Goal: Find specific page/section: Find specific page/section

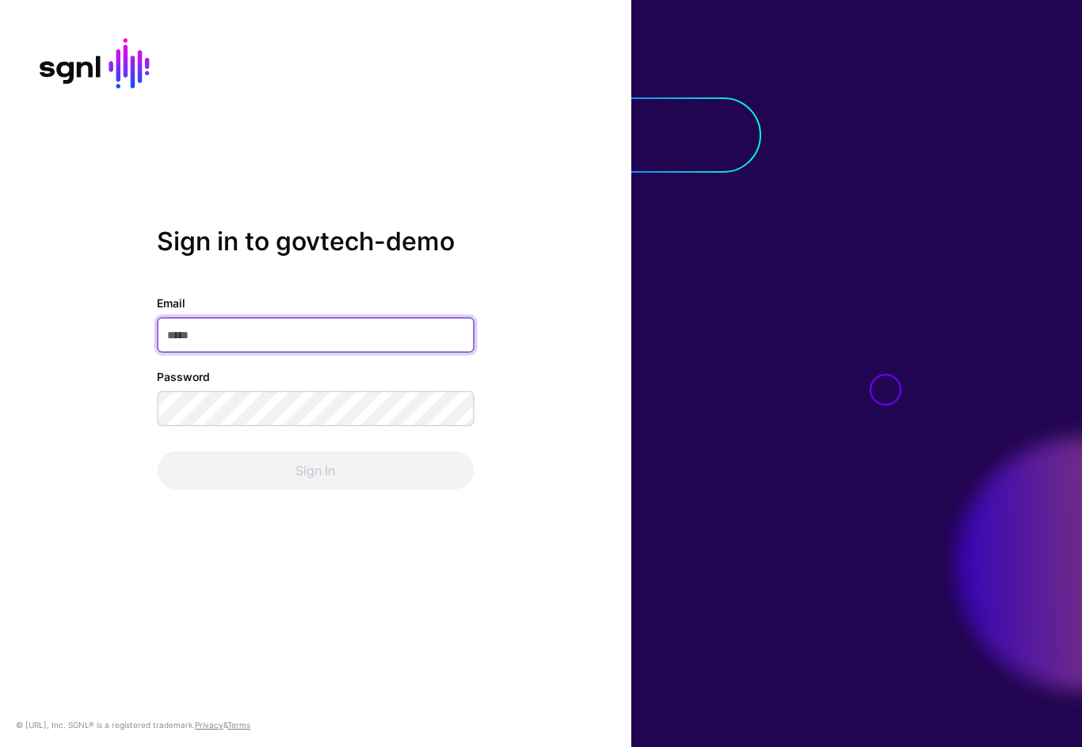
click at [0, 746] on com-1password-button at bounding box center [0, 747] width 0 height 0
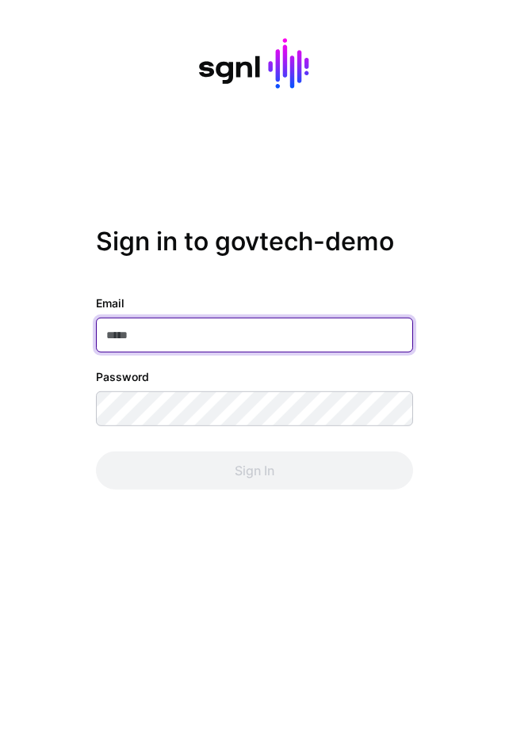
click at [302, 341] on input "Email" at bounding box center [254, 335] width 317 height 35
click at [293, 341] on input "Email" at bounding box center [254, 335] width 317 height 35
click at [0, 746] on com-1password-button at bounding box center [0, 747] width 0 height 0
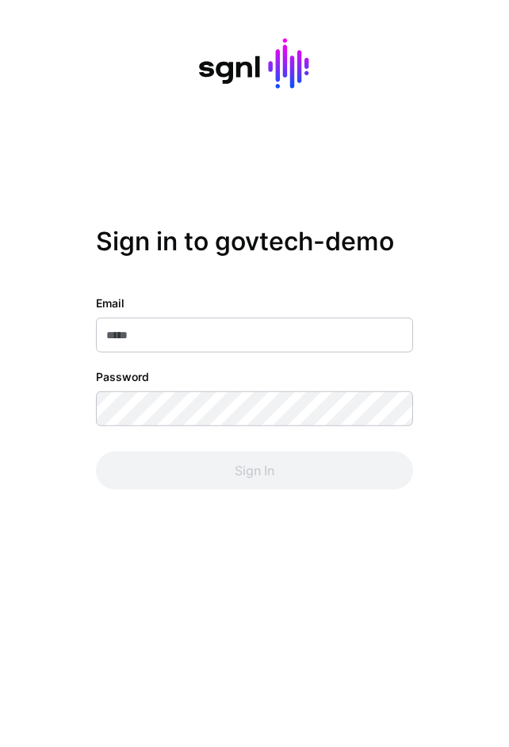
click at [420, 262] on div "Sign in to govtech-demo Email Password Sign In" at bounding box center [254, 373] width 509 height 295
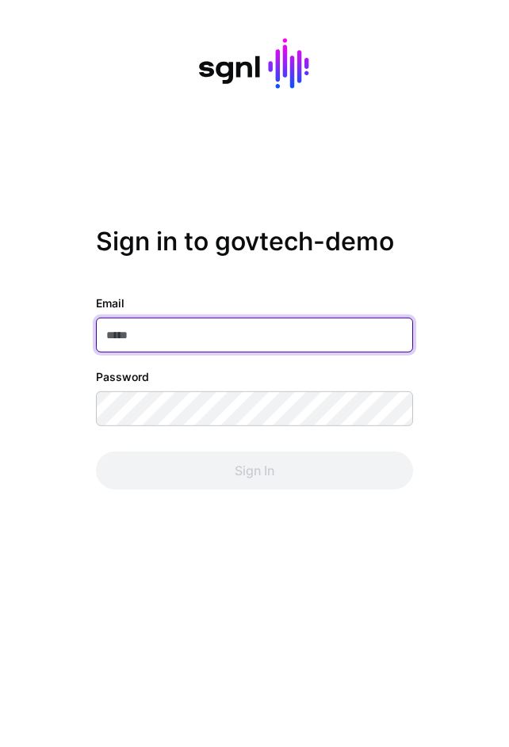
click at [383, 330] on body "Sign in to govtech-demo Email Password Sign In © SGNL.ai, Inc. SGNL® is a regis…" at bounding box center [254, 373] width 509 height 747
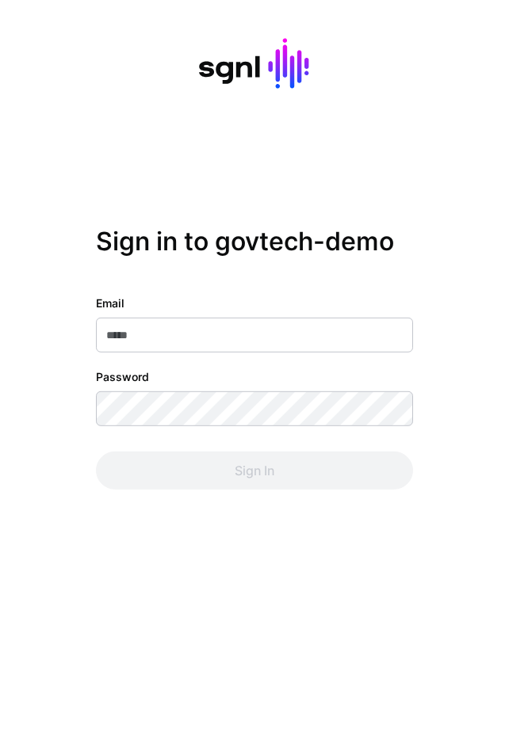
click at [431, 235] on div "Sign in to govtech-demo Email Password Sign In" at bounding box center [254, 373] width 509 height 295
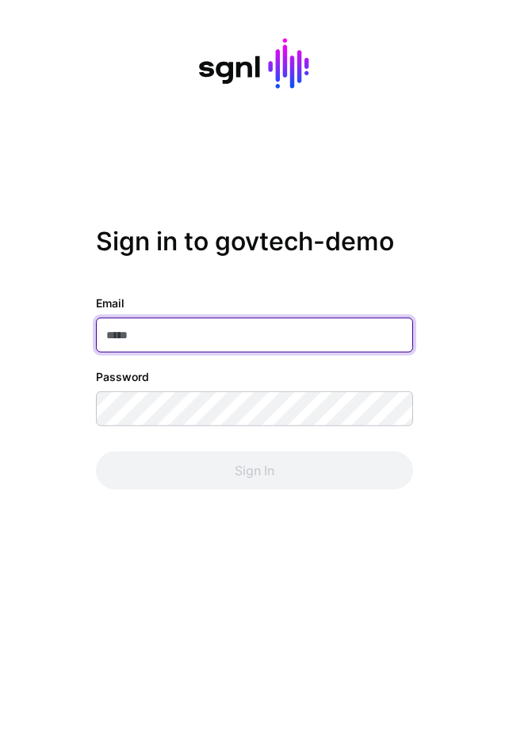
click at [265, 338] on input "Email" at bounding box center [254, 335] width 317 height 35
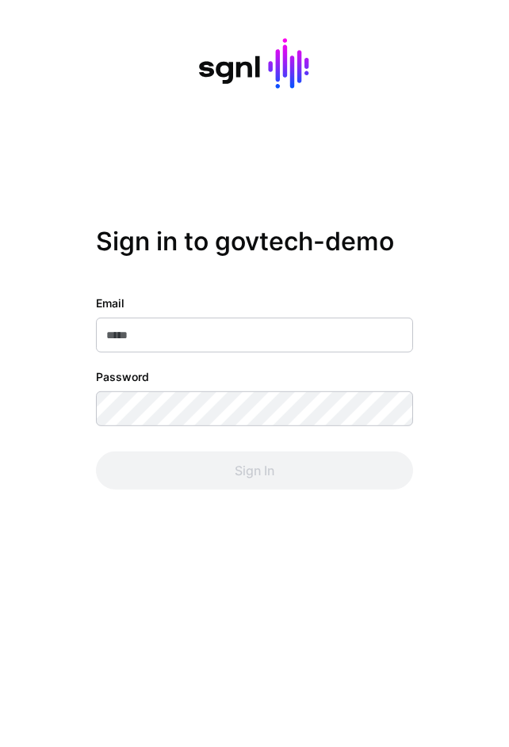
click at [416, 260] on div "Sign in to govtech-demo Email Password Sign In" at bounding box center [254, 373] width 509 height 295
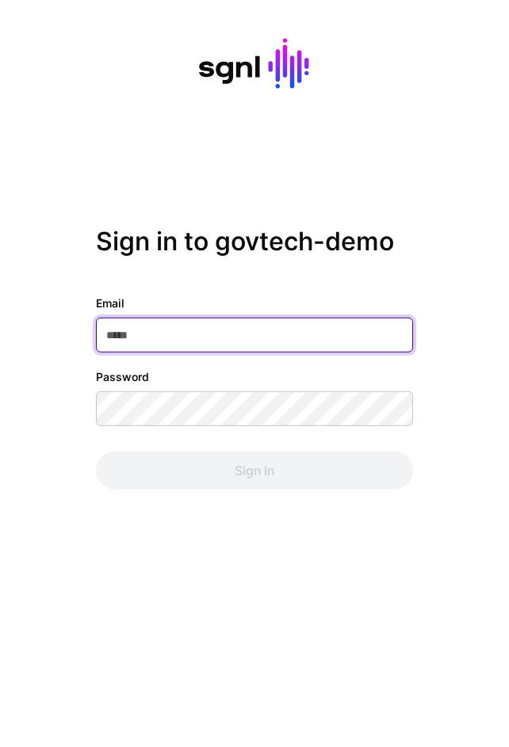
click at [265, 338] on input "Email" at bounding box center [254, 335] width 317 height 35
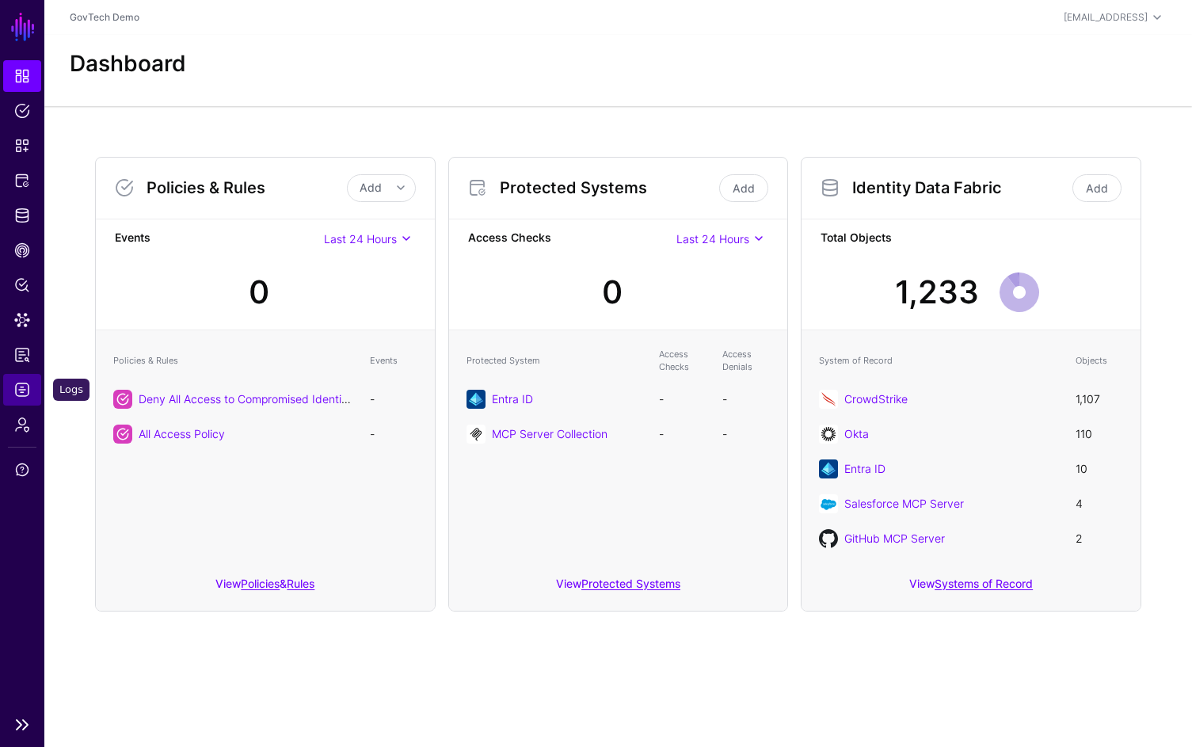
click at [20, 390] on span "Logs" at bounding box center [22, 390] width 16 height 16
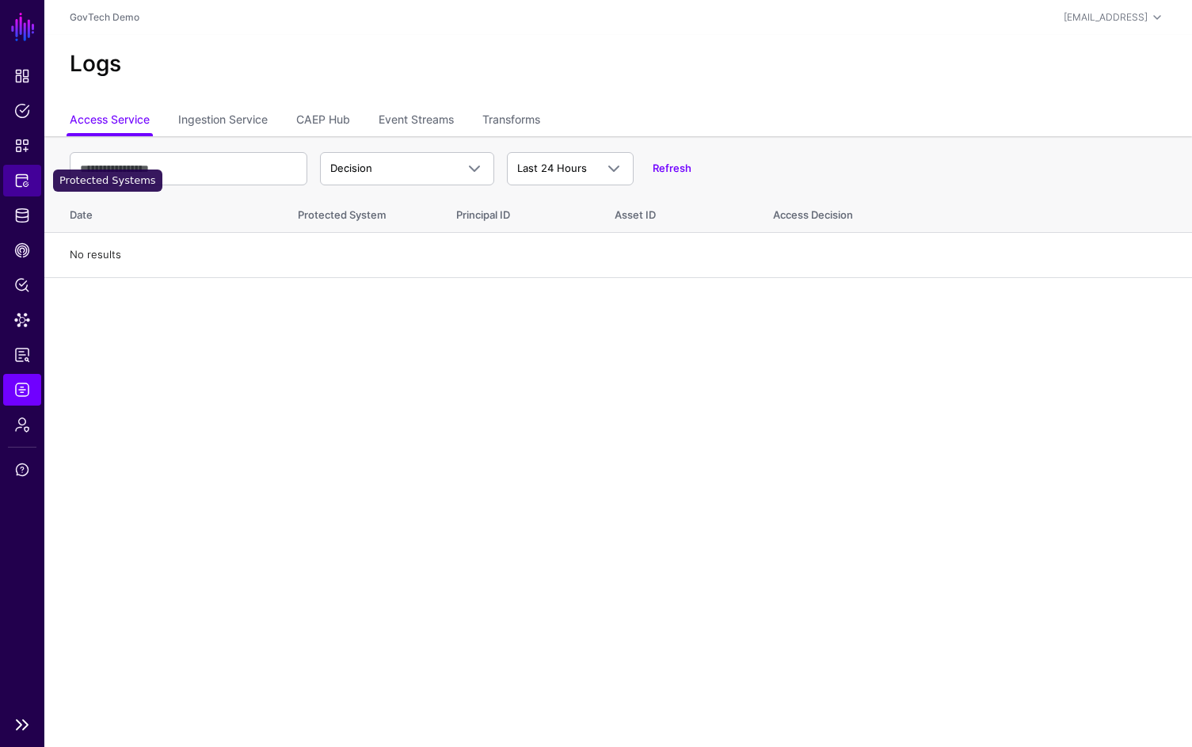
click at [15, 188] on span "Protected Systems" at bounding box center [22, 181] width 16 height 16
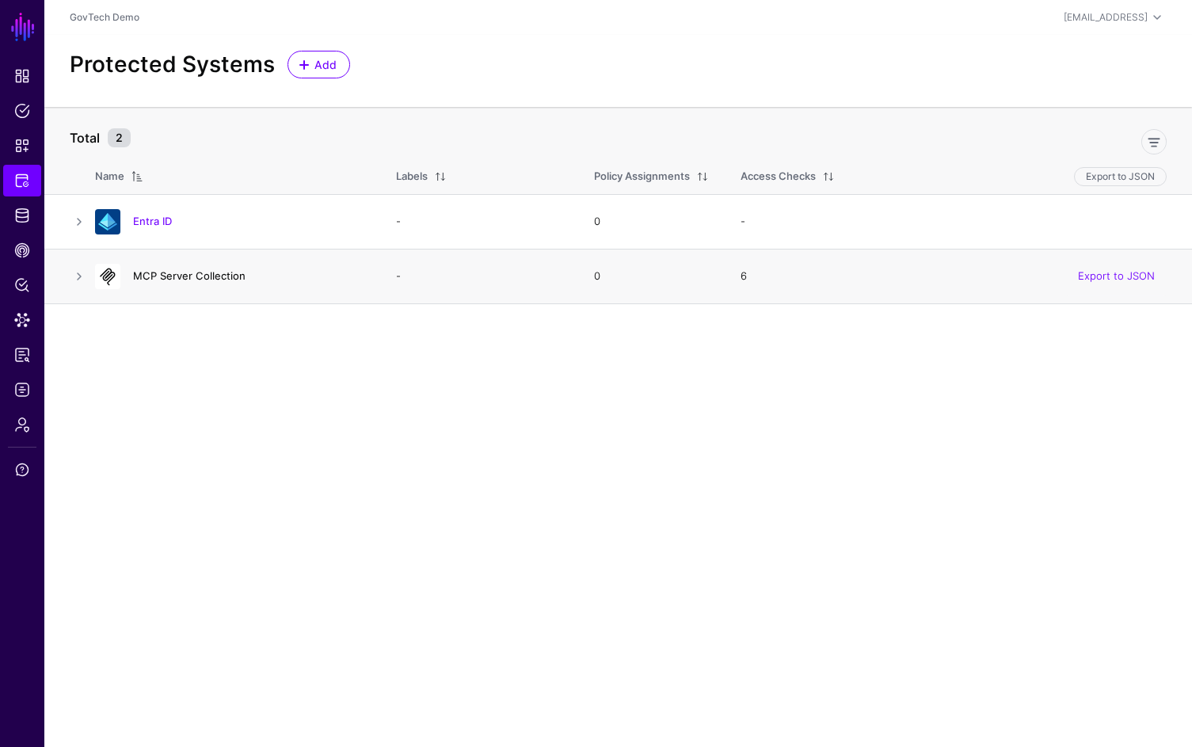
click at [219, 279] on link "MCP Server Collection" at bounding box center [189, 275] width 113 height 13
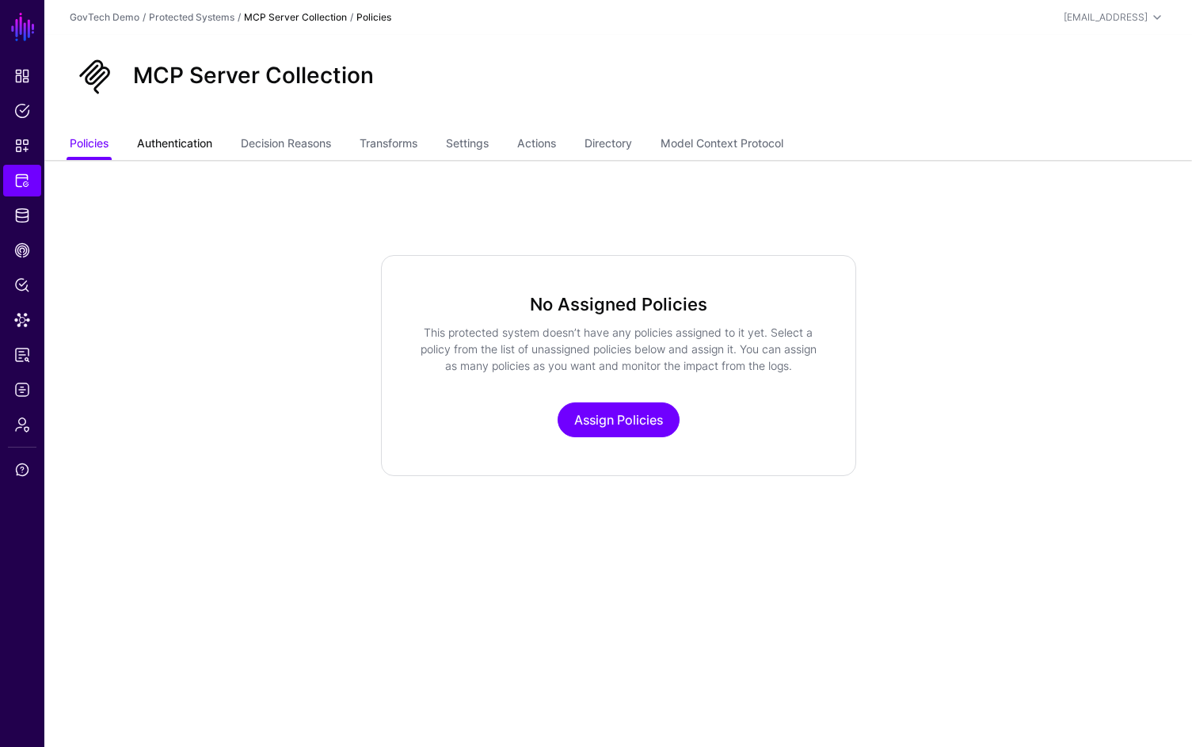
click at [170, 139] on link "Authentication" at bounding box center [174, 145] width 75 height 30
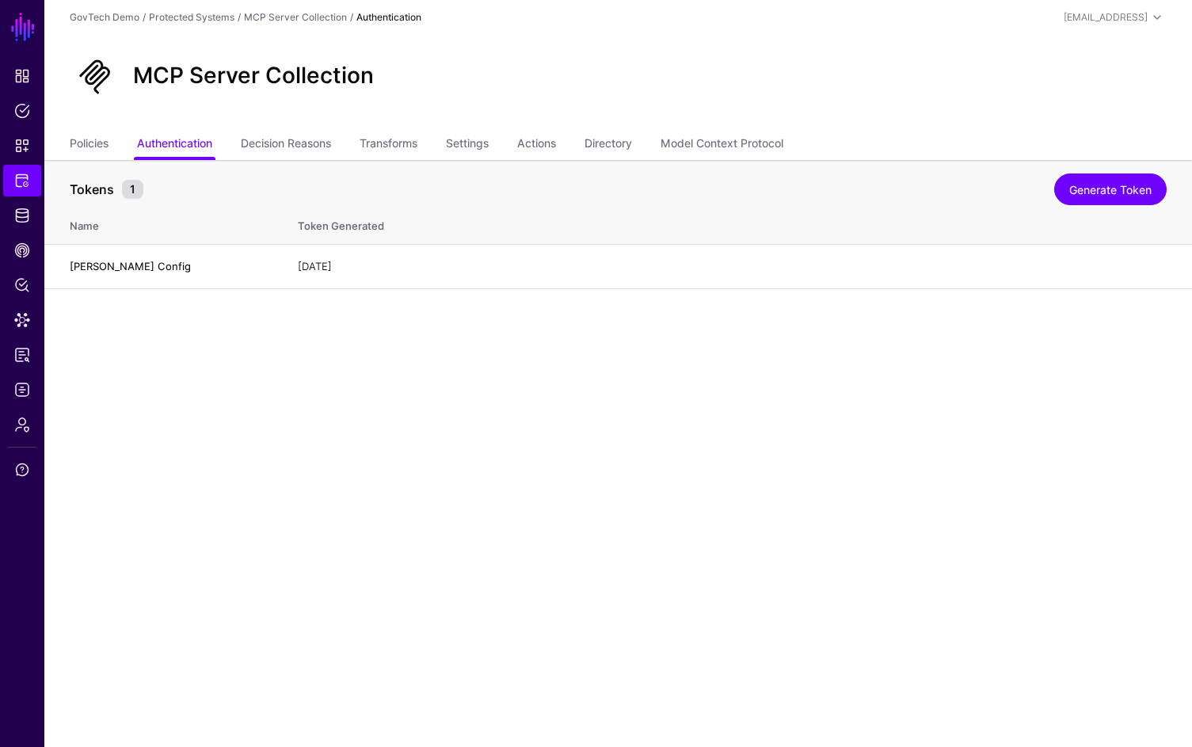
click at [508, 363] on main "SGNL Dashboard Policies Snippets Protected Systems Identity Data Fabric CAEP Hu…" at bounding box center [596, 373] width 1192 height 747
click at [508, 154] on link "Model Context Protocol" at bounding box center [722, 145] width 123 height 30
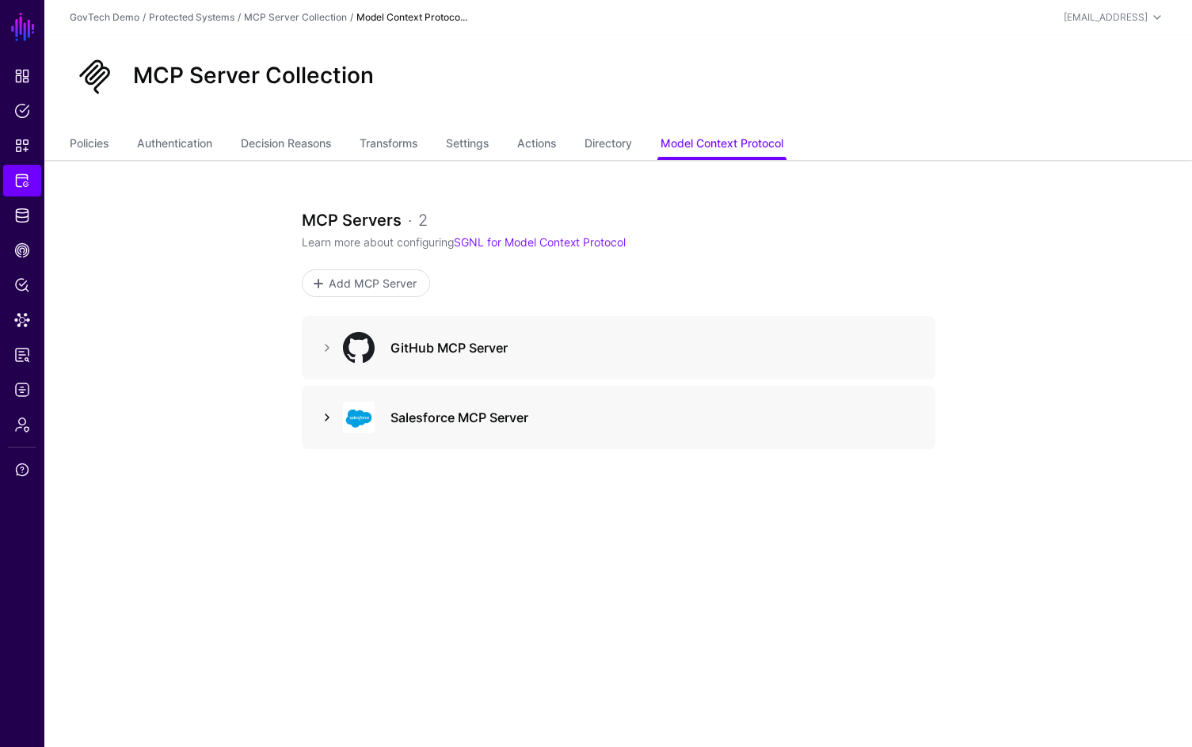
click at [322, 422] on link at bounding box center [327, 417] width 19 height 19
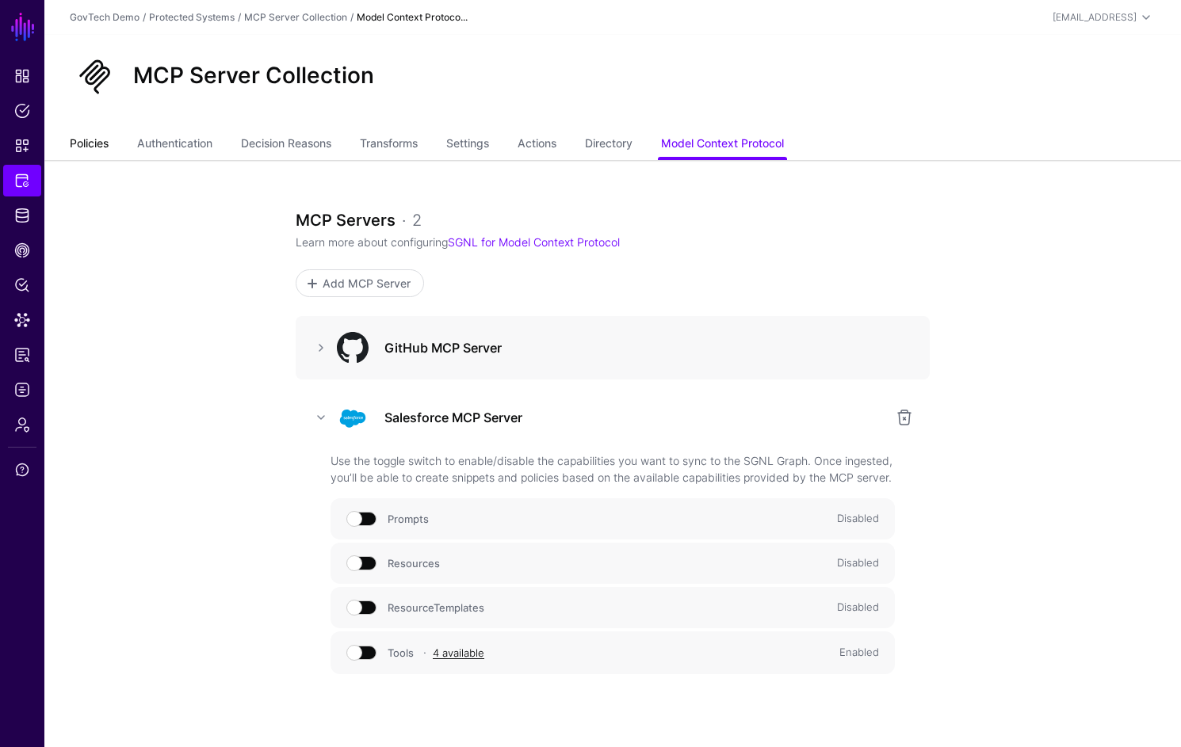
click at [80, 146] on link "Policies" at bounding box center [89, 145] width 39 height 30
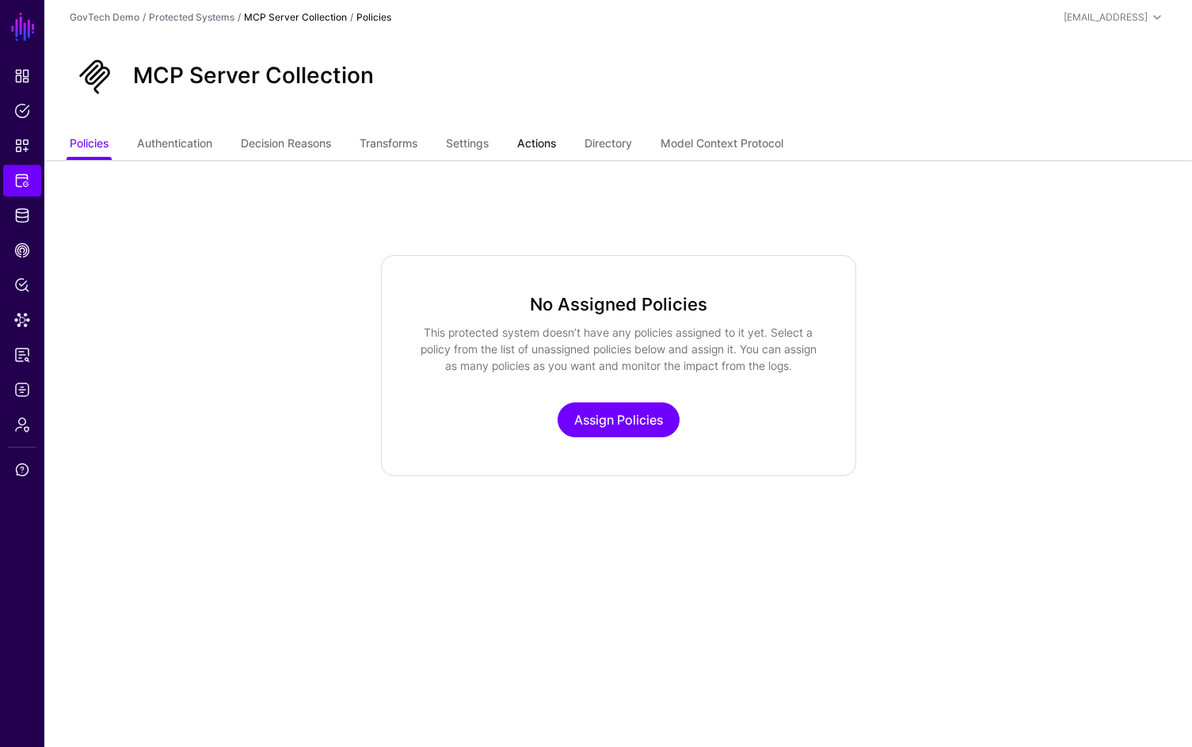
click at [508, 147] on link "Actions" at bounding box center [536, 145] width 39 height 30
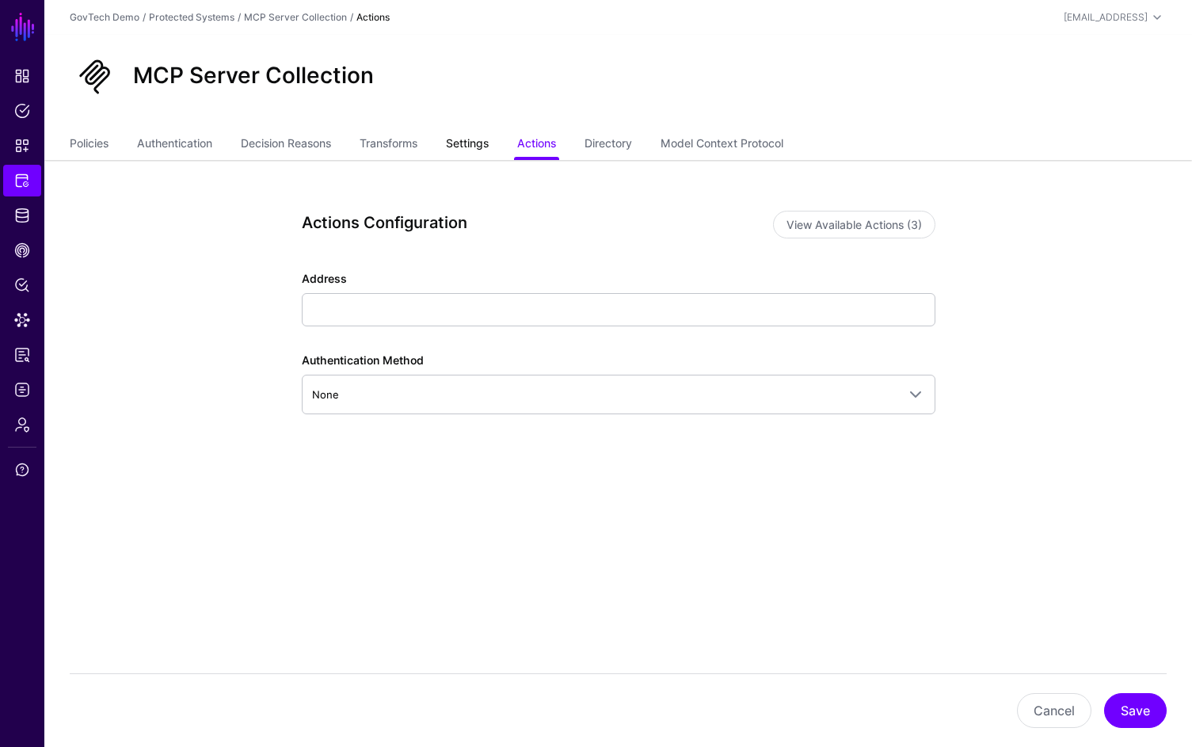
click at [462, 154] on link "Settings" at bounding box center [467, 145] width 43 height 30
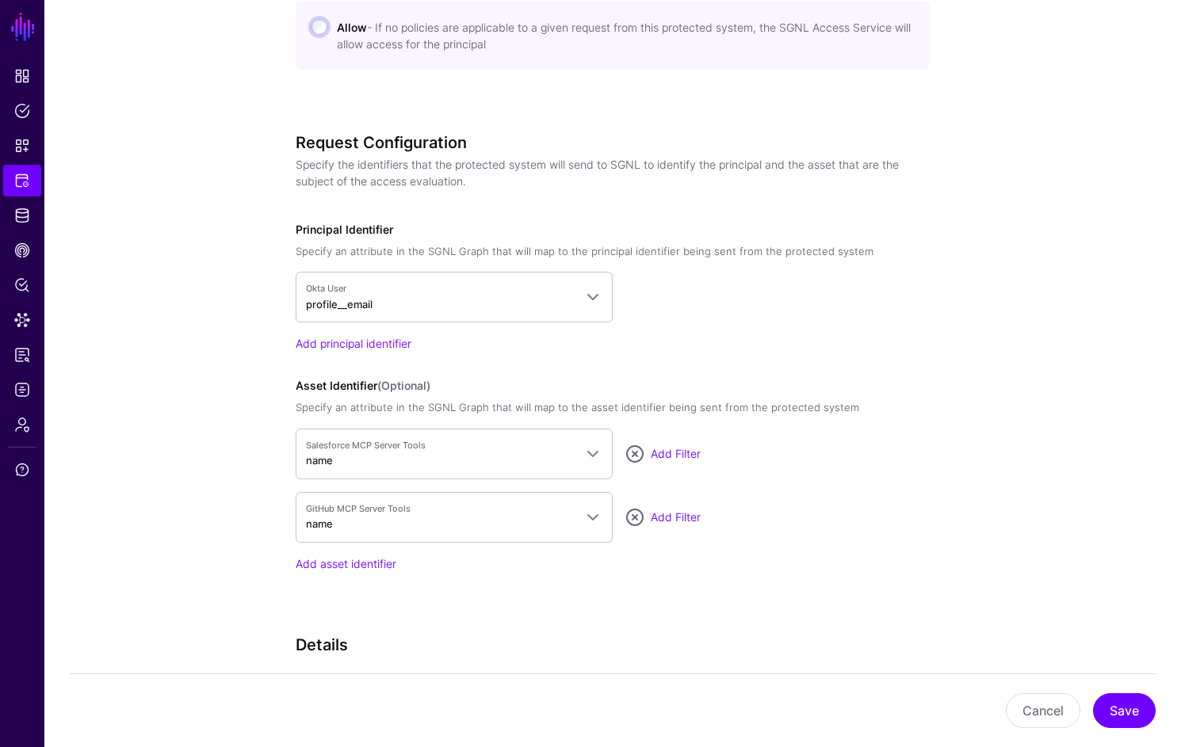
scroll to position [1382, 0]
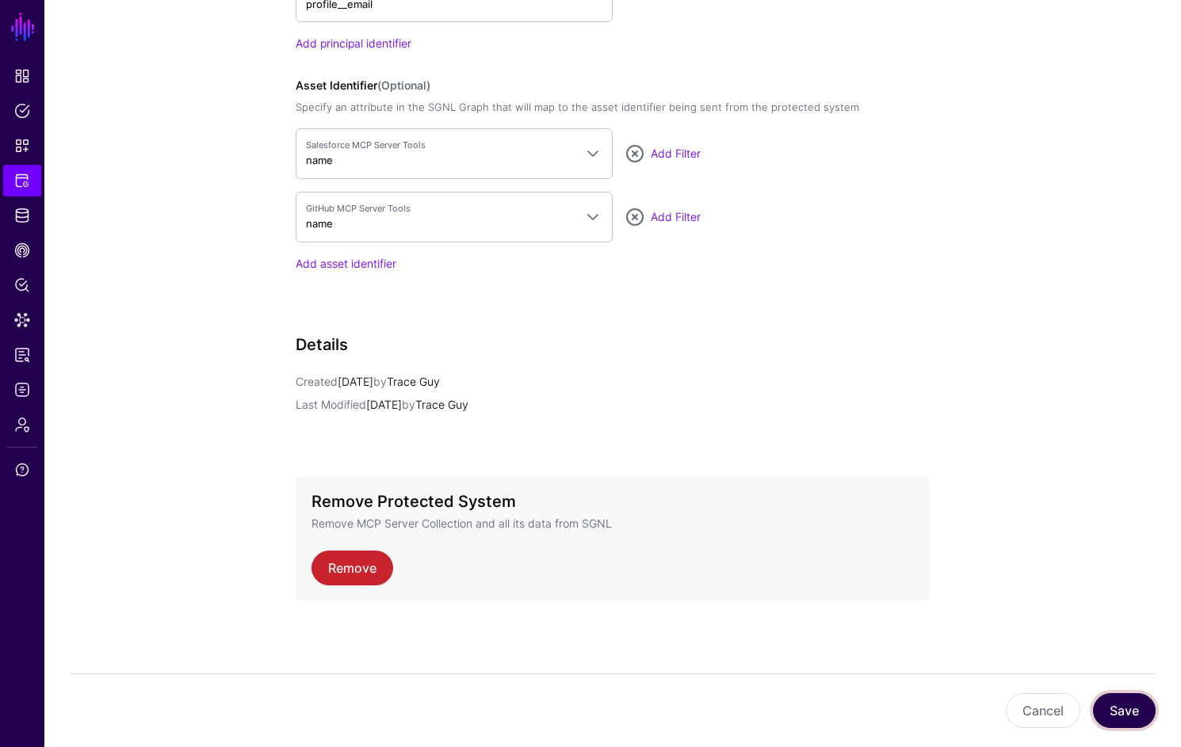
click at [508, 708] on button "Save" at bounding box center [1124, 710] width 63 height 35
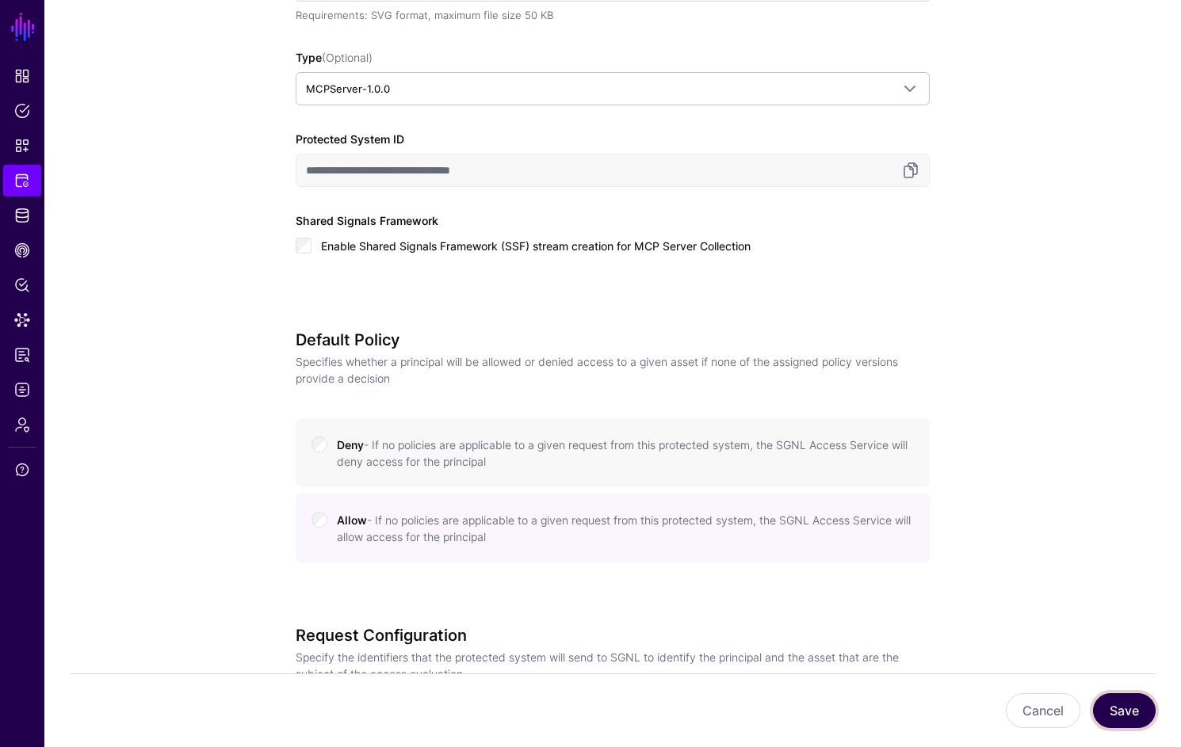
scroll to position [962, 0]
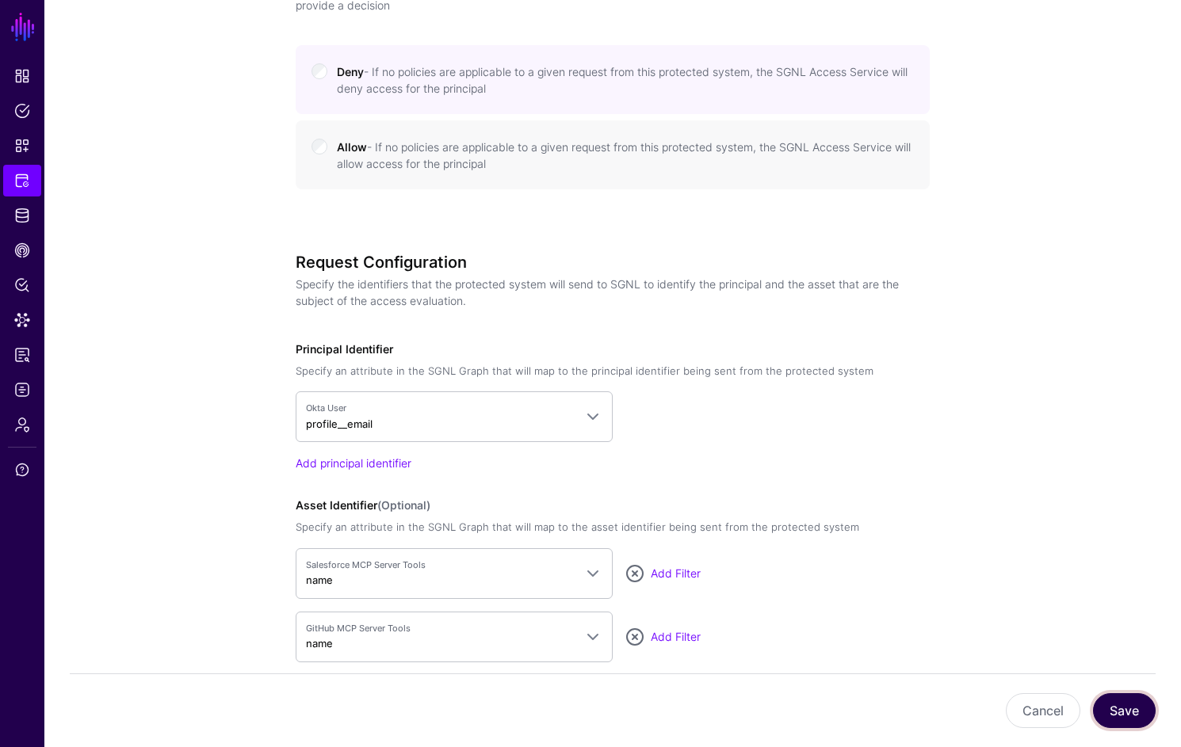
click at [508, 717] on button "Save" at bounding box center [1124, 710] width 63 height 35
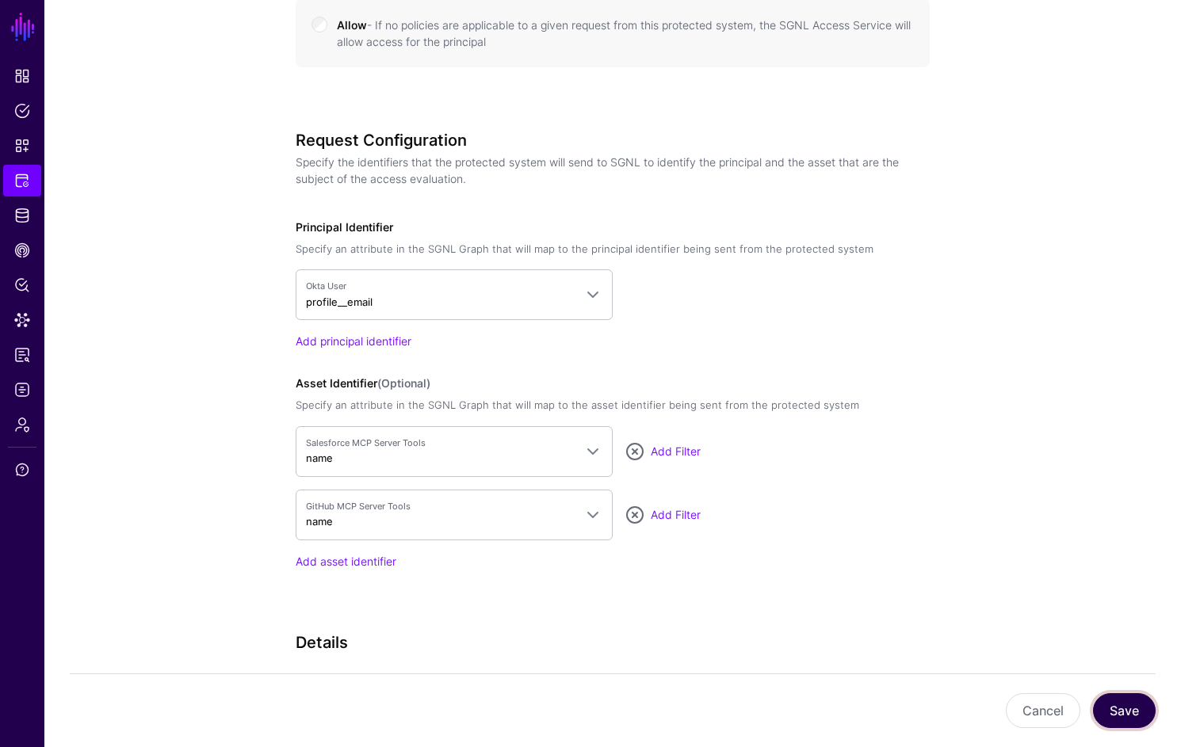
scroll to position [673, 0]
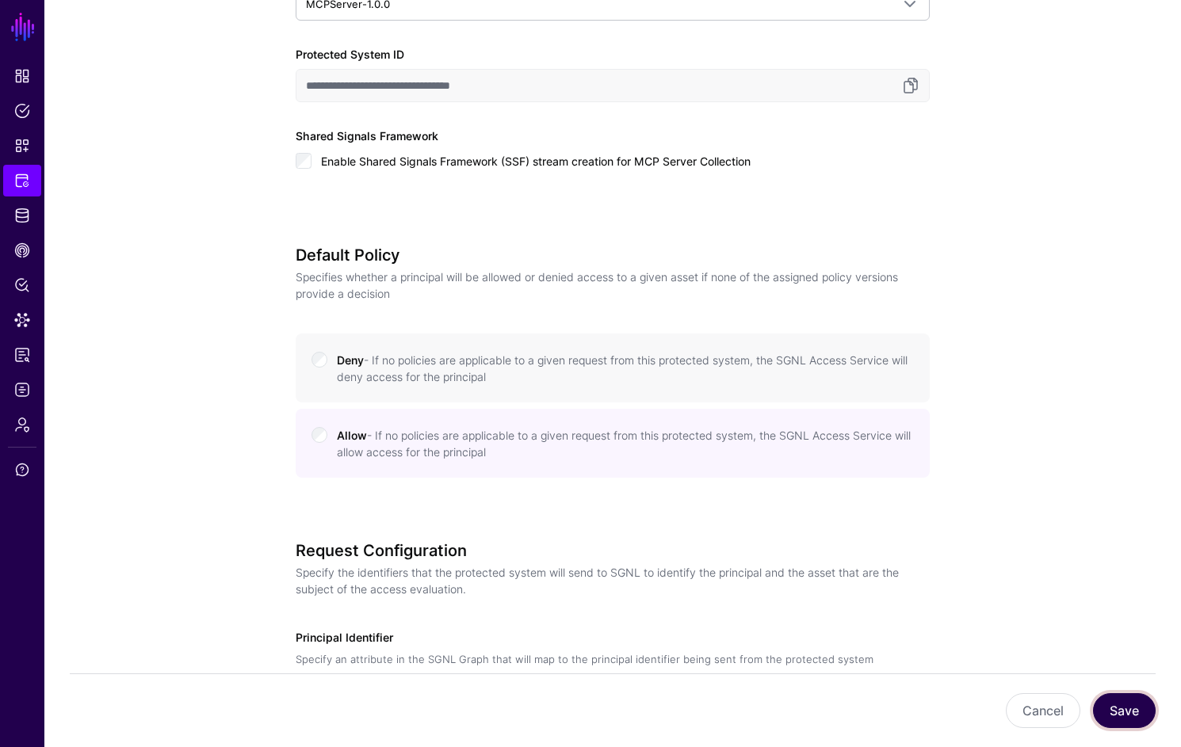
click at [508, 714] on button "Save" at bounding box center [1124, 710] width 63 height 35
click at [508, 710] on button "Save" at bounding box center [1124, 710] width 63 height 35
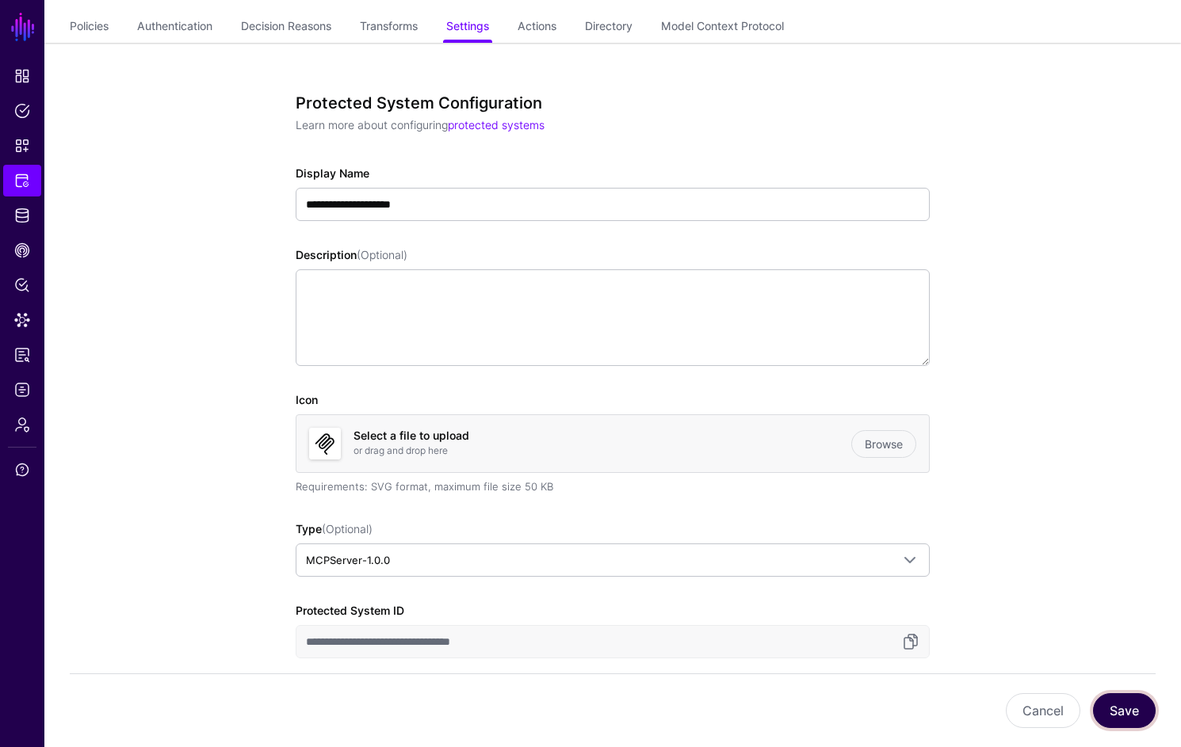
scroll to position [30, 0]
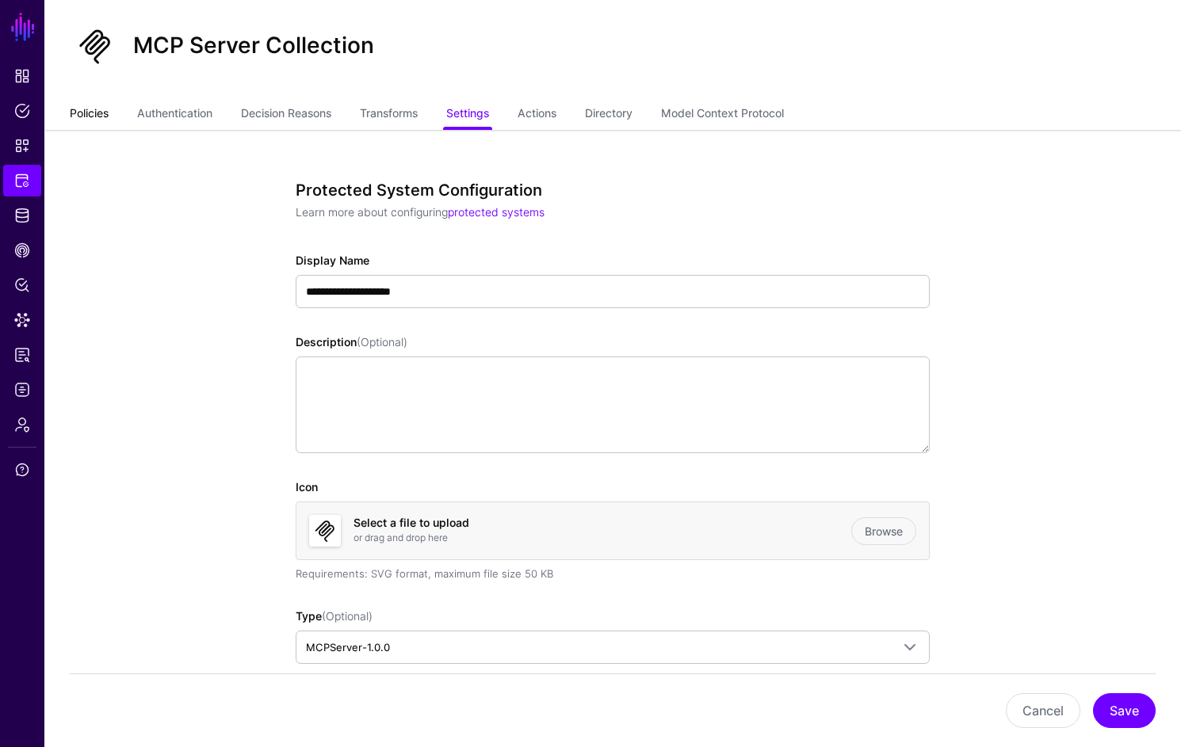
click at [78, 107] on link "Policies" at bounding box center [89, 115] width 39 height 30
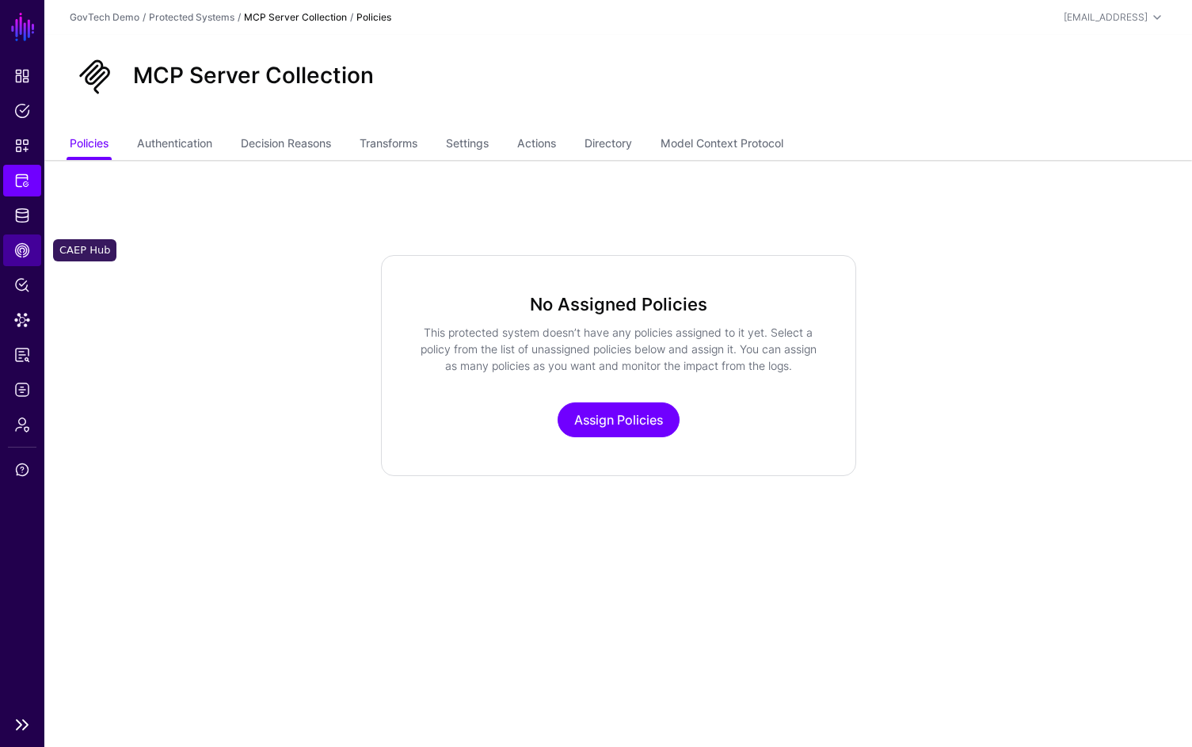
click at [32, 248] on link "CAEP Hub" at bounding box center [22, 251] width 38 height 32
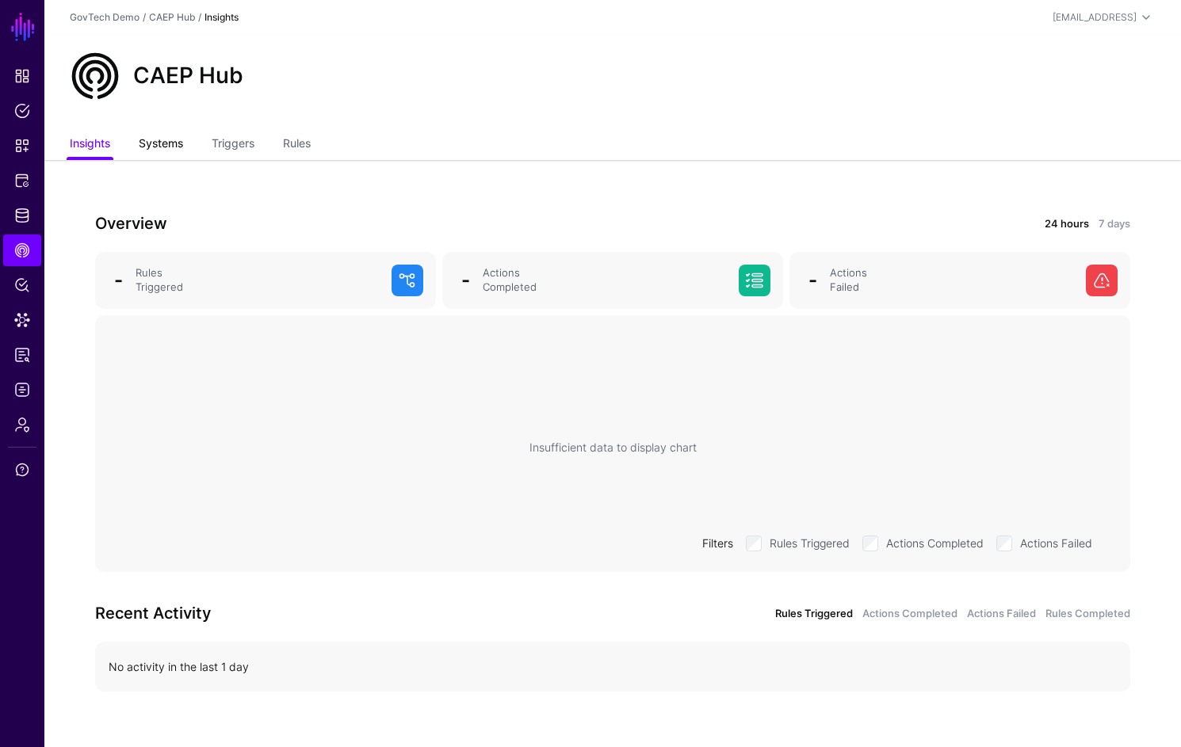
click at [178, 155] on link "Systems" at bounding box center [161, 145] width 44 height 30
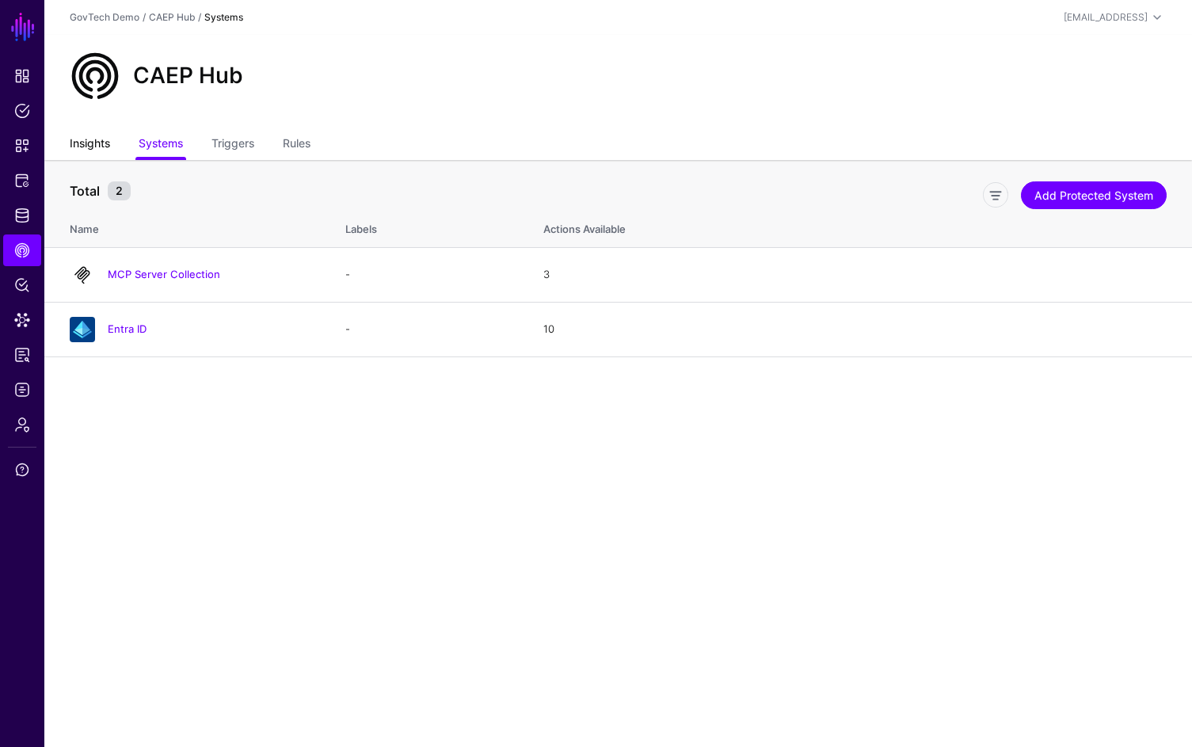
click at [79, 151] on link "Insights" at bounding box center [90, 145] width 40 height 30
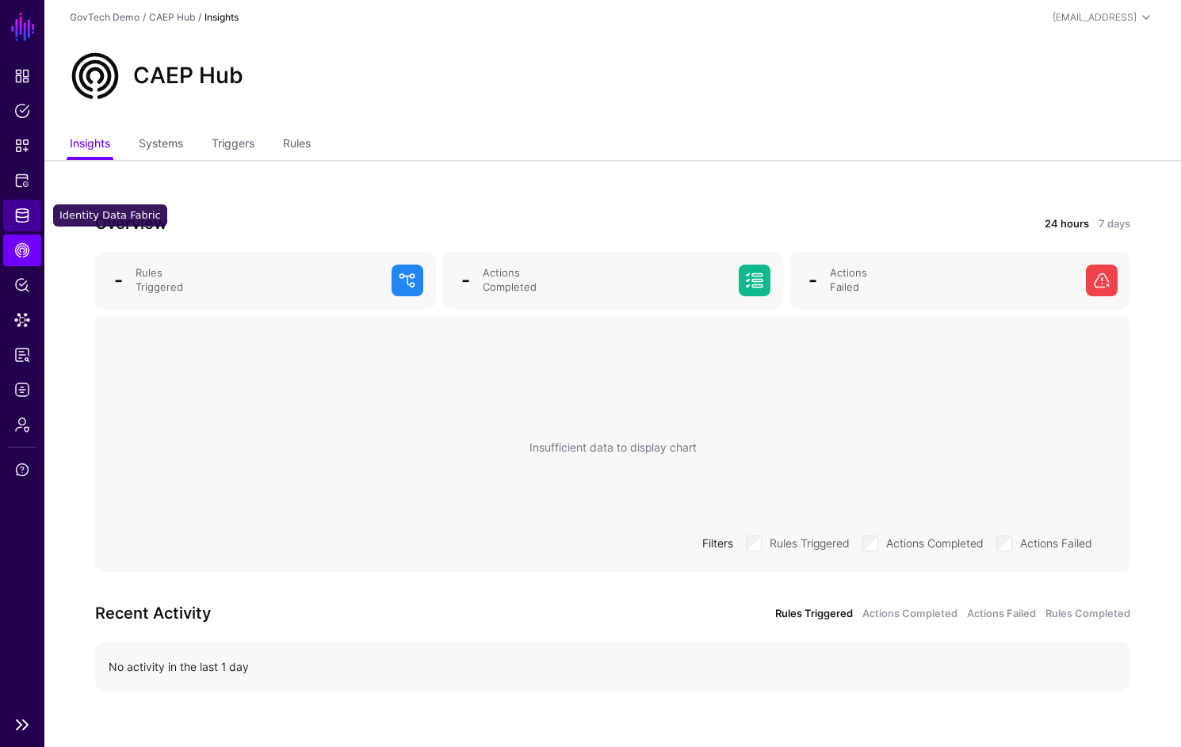
click at [24, 209] on span "Identity Data Fabric" at bounding box center [22, 216] width 16 height 16
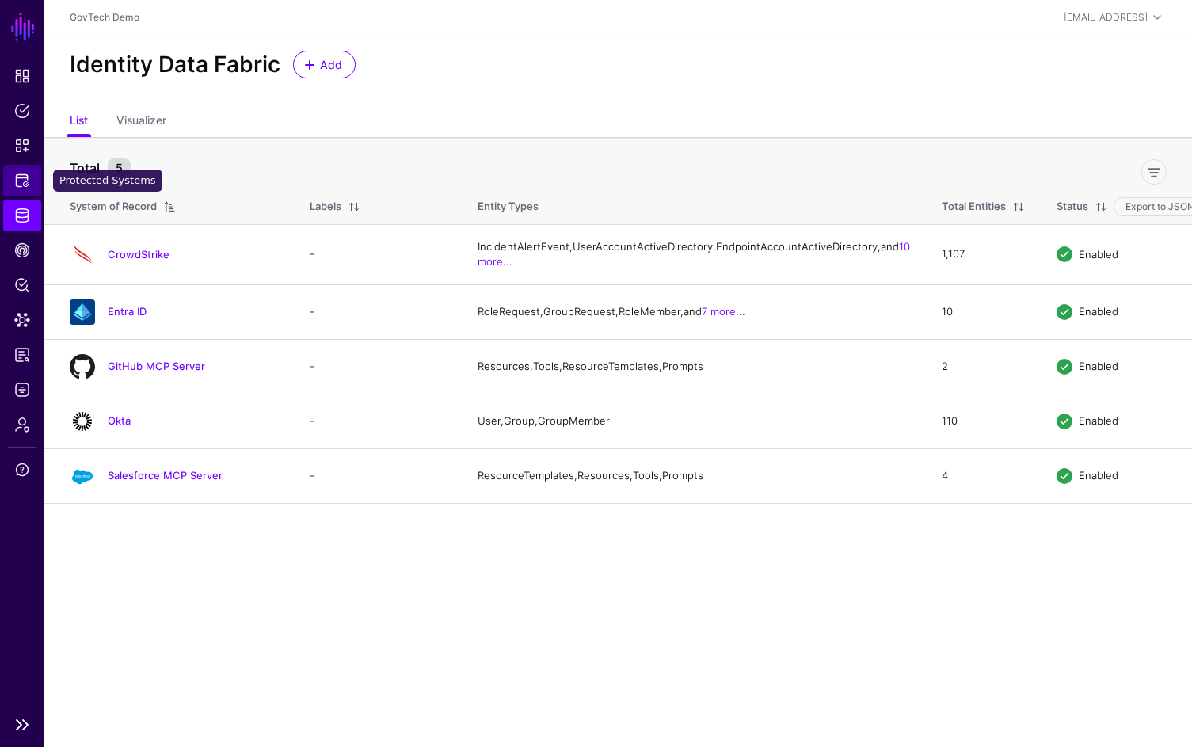
click at [29, 188] on span "Protected Systems" at bounding box center [22, 181] width 16 height 16
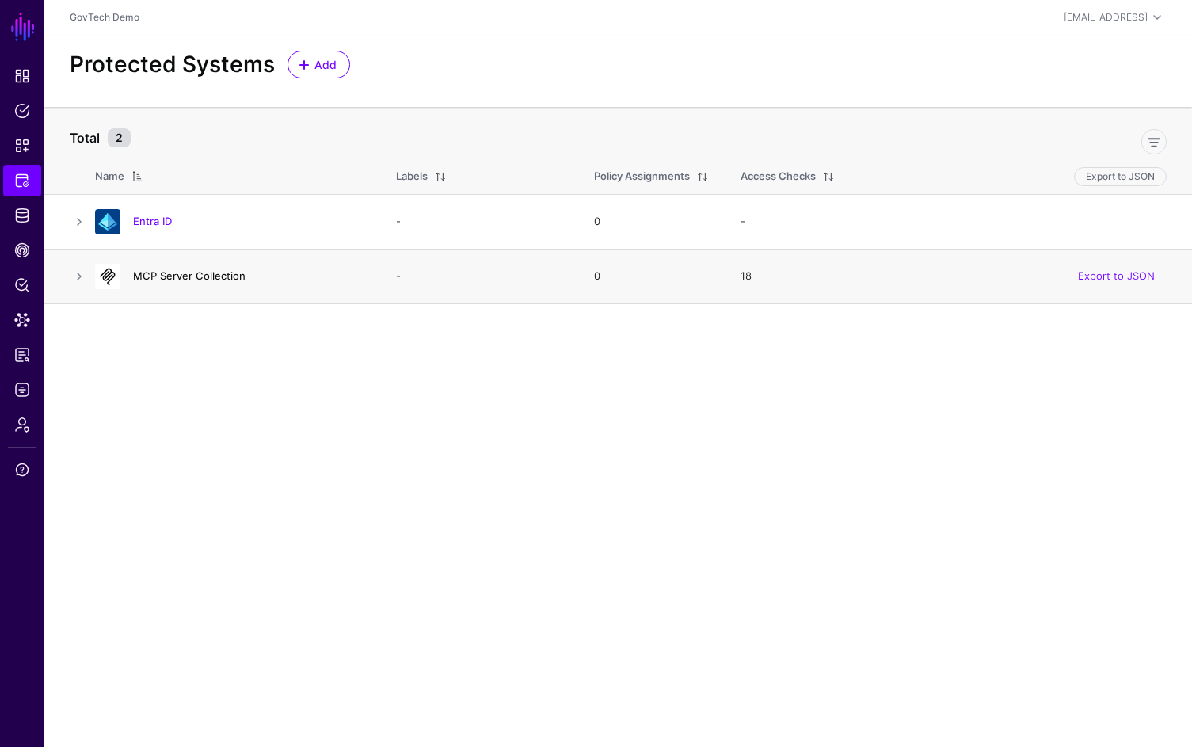
click at [194, 281] on link "MCP Server Collection" at bounding box center [189, 275] width 113 height 13
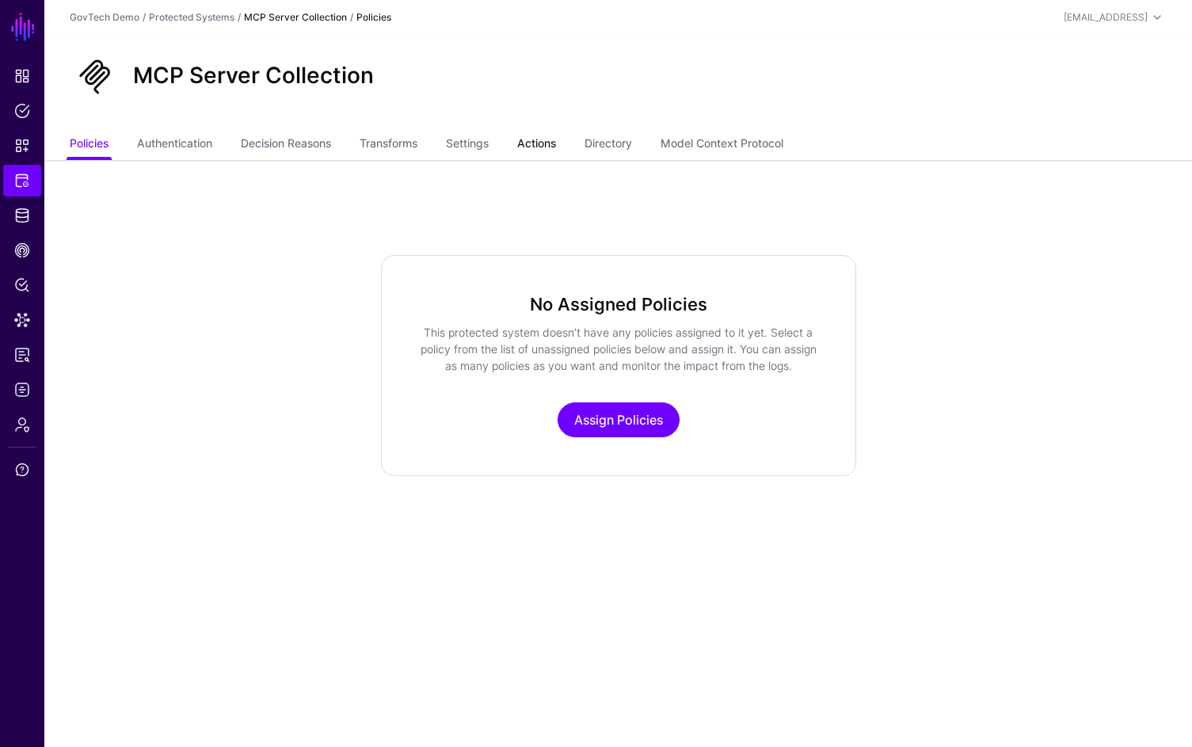
click at [508, 146] on link "Actions" at bounding box center [536, 145] width 39 height 30
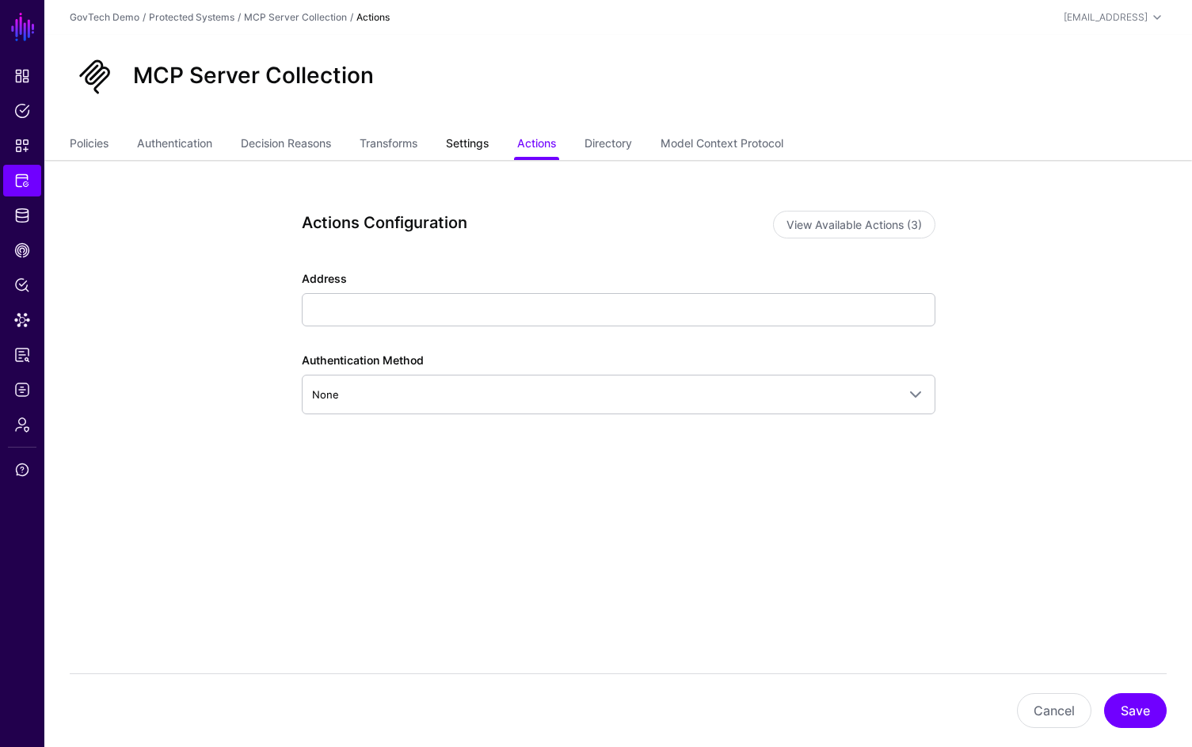
click at [467, 155] on link "Settings" at bounding box center [467, 145] width 43 height 30
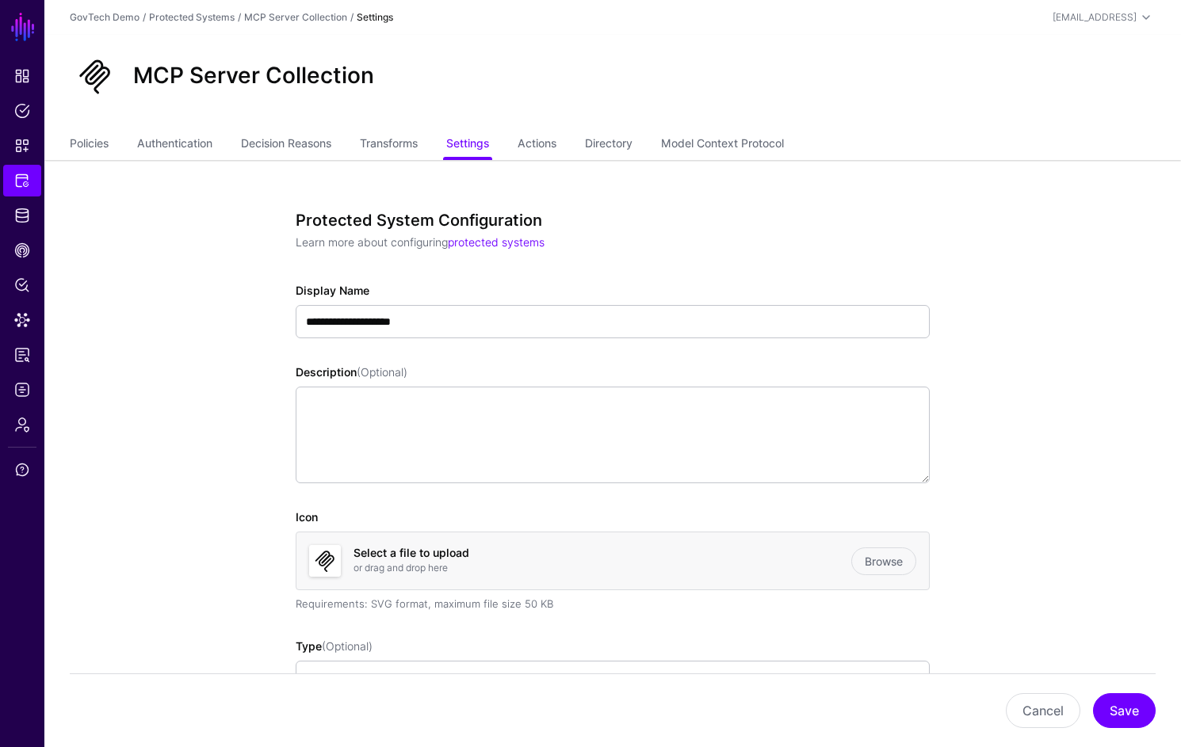
click at [112, 150] on ul "Policies Authentication Decision Reasons Transforms Settings Actions Directory …" at bounding box center [613, 145] width 1086 height 30
click at [105, 147] on link "Policies" at bounding box center [89, 145] width 39 height 30
